Goal: Information Seeking & Learning: Learn about a topic

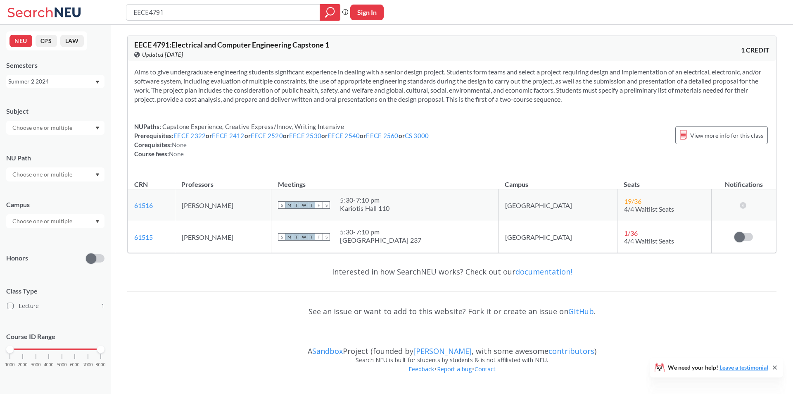
click at [58, 84] on div "Summer 2 2024" at bounding box center [51, 81] width 86 height 9
click at [48, 97] on div "Fall 2025" at bounding box center [57, 99] width 93 height 9
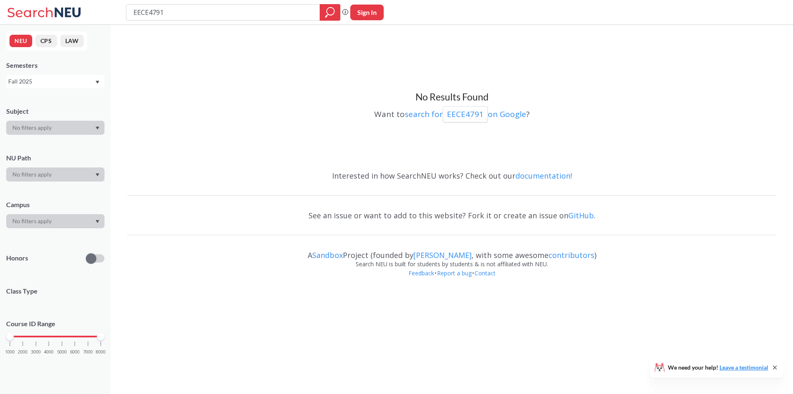
drag, startPoint x: 200, startPoint y: 10, endPoint x: 98, endPoint y: 10, distance: 102.1
click at [98, 10] on div "EECE4791 Phrase search guarantees the exact search appears in the results. Ex. …" at bounding box center [396, 12] width 793 height 25
click at [53, 126] on div at bounding box center [55, 128] width 98 height 14
click at [51, 174] on div at bounding box center [55, 174] width 98 height 14
click at [326, 14] on icon "magnifying glass" at bounding box center [330, 13] width 10 height 12
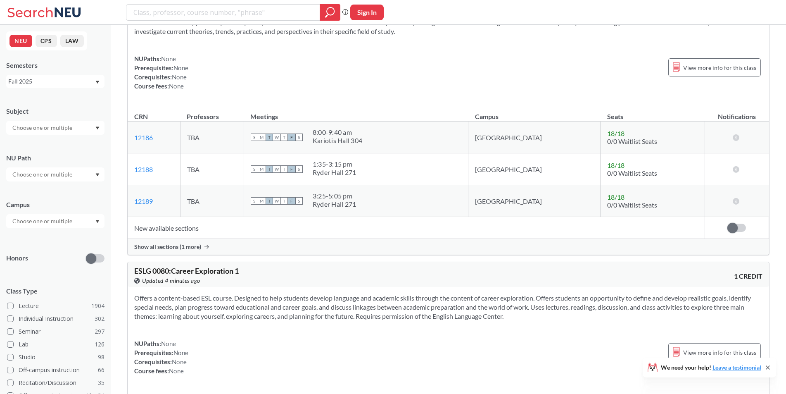
scroll to position [43, 0]
